Goal: Task Accomplishment & Management: Manage account settings

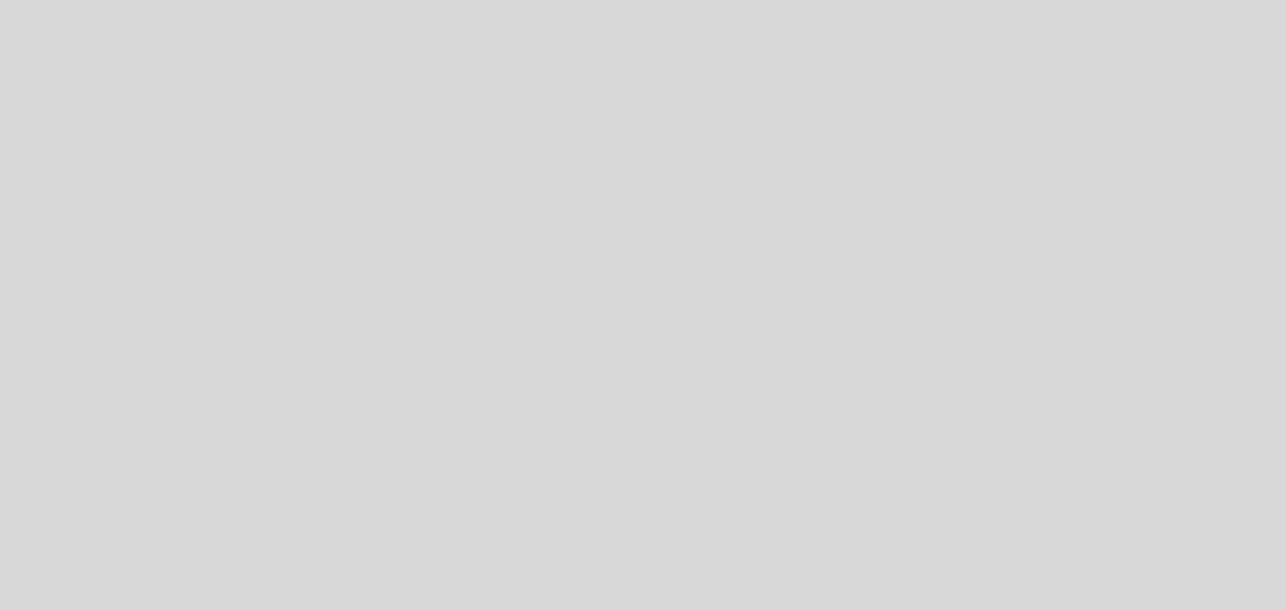
select select "es"
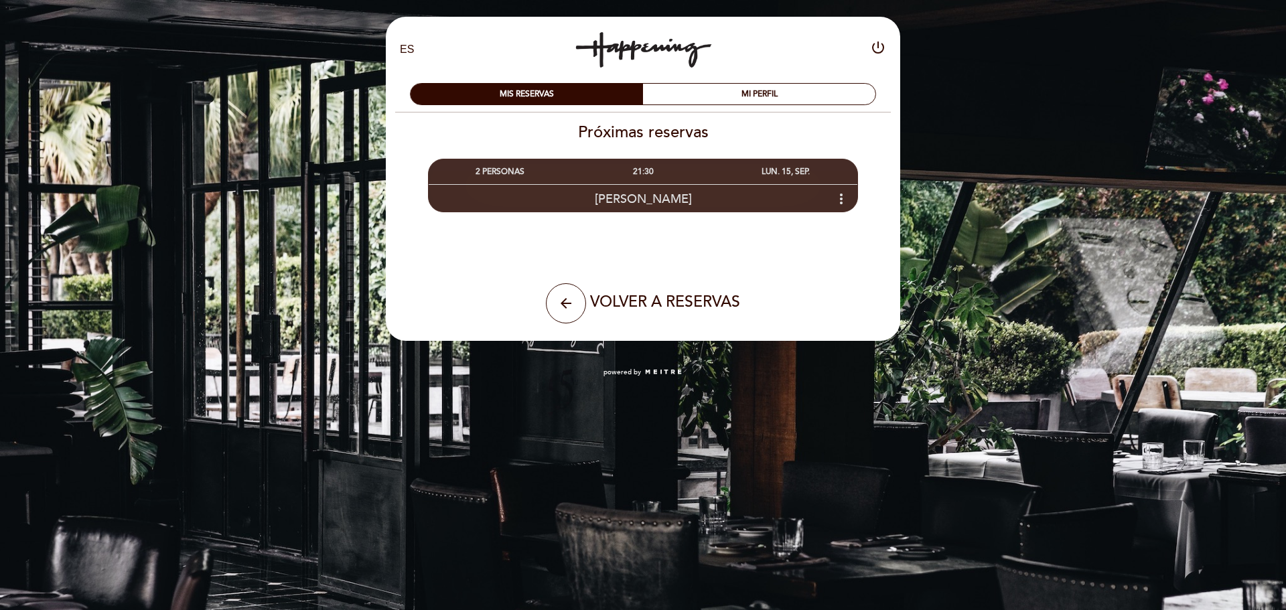
click at [838, 200] on icon "more_vert" at bounding box center [841, 199] width 16 height 16
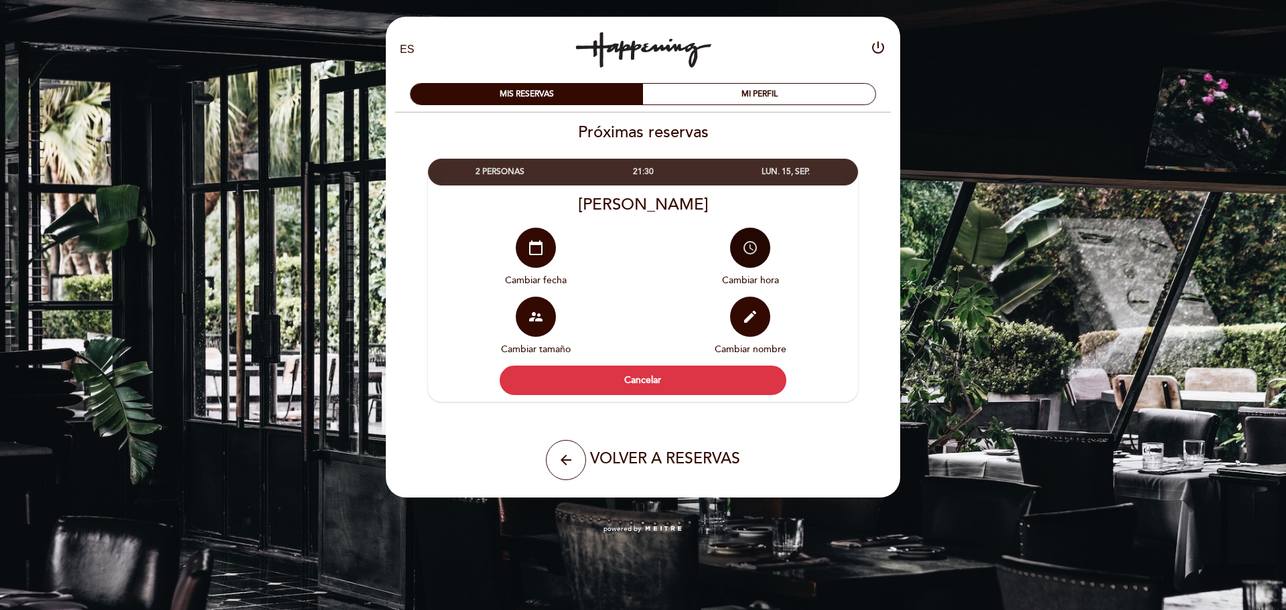
click at [763, 247] on button "access_time" at bounding box center [750, 248] width 40 height 40
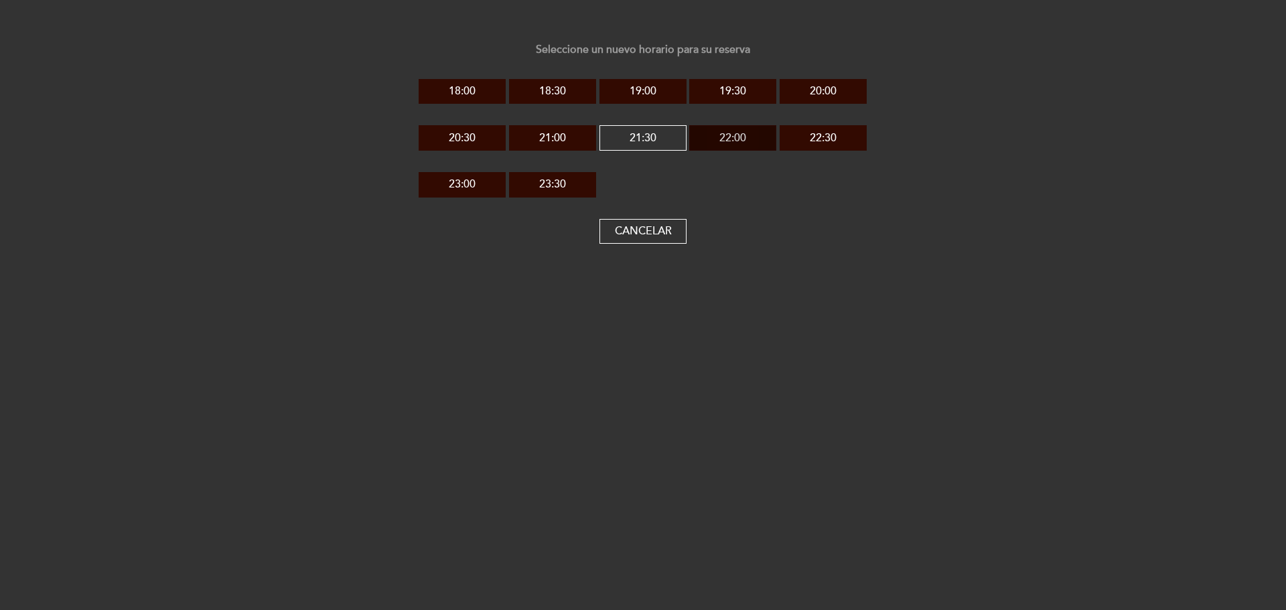
click at [727, 138] on button "22:00" at bounding box center [732, 137] width 87 height 25
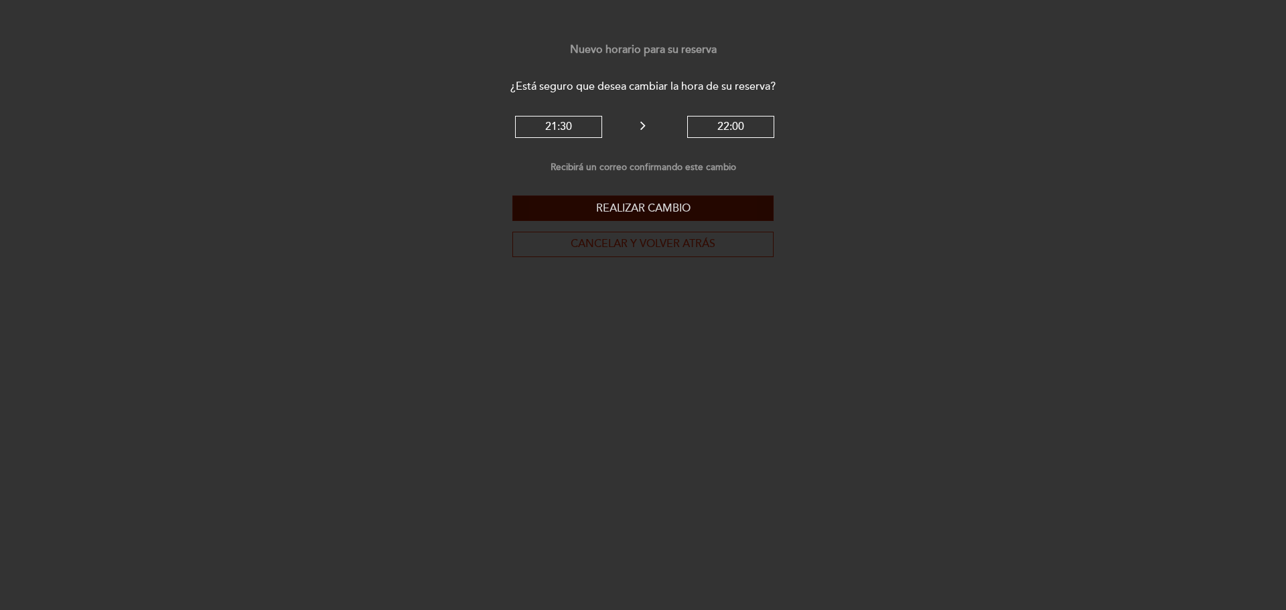
click at [689, 206] on button "Realizar cambio" at bounding box center [642, 208] width 261 height 25
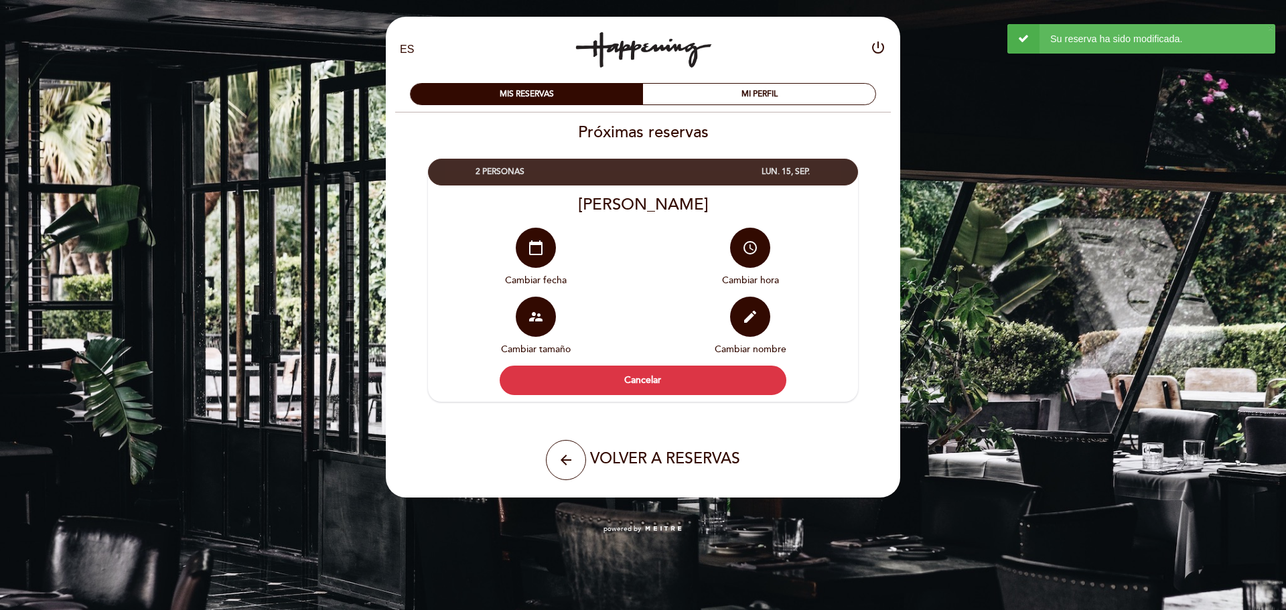
click at [582, 476] on div "arrow_back VOLVER A RESERVAS" at bounding box center [642, 460] width 319 height 40
